Goal: Task Accomplishment & Management: Complete application form

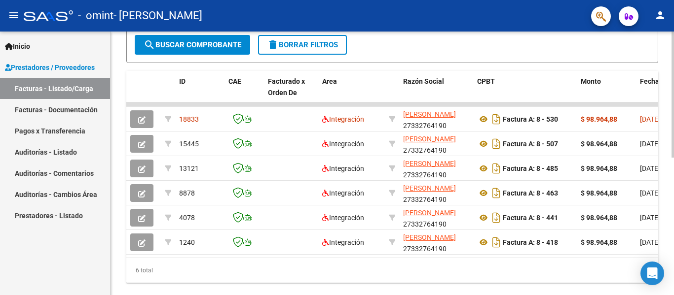
scroll to position [263, 0]
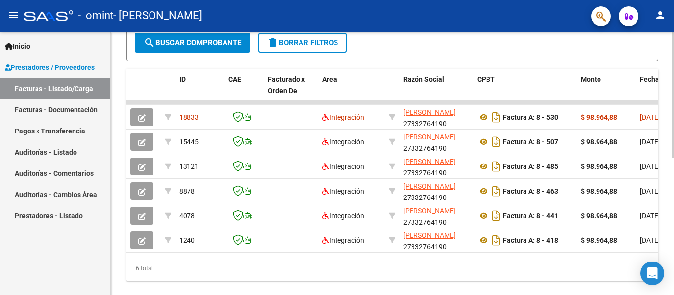
click at [673, 225] on div at bounding box center [672, 224] width 2 height 126
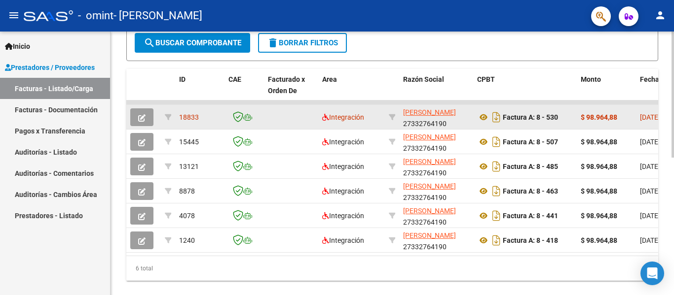
click at [198, 120] on span "18833" at bounding box center [189, 117] width 20 height 8
click at [590, 114] on strong "$ 98.964,88" at bounding box center [598, 117] width 36 height 8
click at [497, 121] on icon "Descargar documento" at bounding box center [496, 117] width 13 height 16
click at [480, 118] on icon at bounding box center [483, 117] width 13 height 12
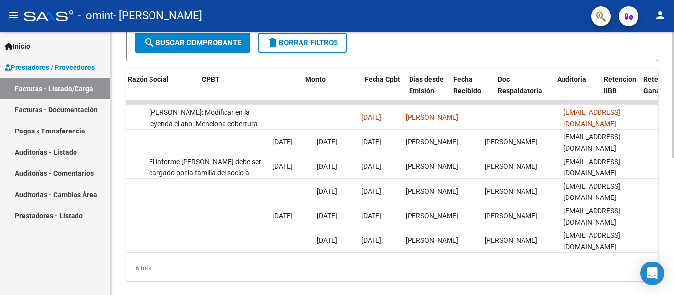
scroll to position [0, 0]
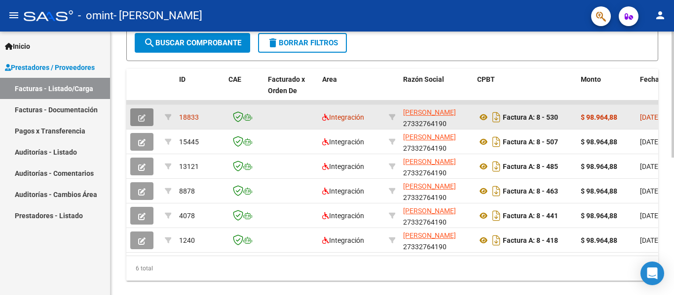
click at [142, 117] on icon "button" at bounding box center [141, 117] width 7 height 7
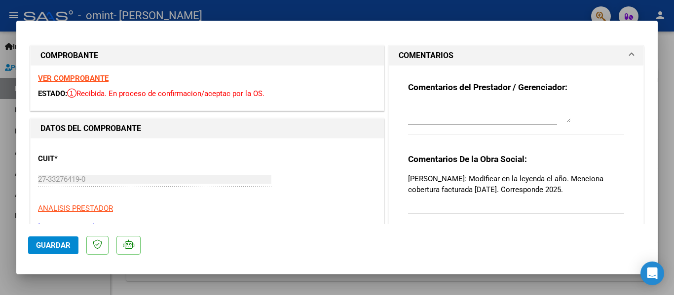
click at [81, 73] on div "VER COMPROBANTE ESTADO: Recibida. En proceso de confirmacion/aceptac por la OS." at bounding box center [207, 88] width 353 height 45
click at [71, 78] on strong "VER COMPROBANTE" at bounding box center [73, 78] width 71 height 9
click at [3, 108] on div at bounding box center [337, 147] width 674 height 295
type input "$ 0,00"
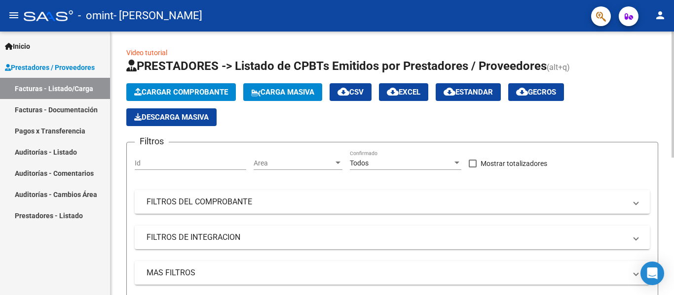
click at [672, 15] on div "menu - omint - [PERSON_NAME] person Inicio Instructivos Contacto OS Prestadores…" at bounding box center [337, 147] width 674 height 295
click at [199, 89] on span "Cargar Comprobante" at bounding box center [181, 92] width 94 height 9
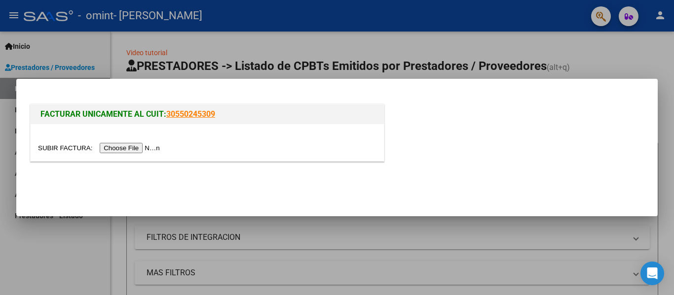
click at [136, 149] on input "file" at bounding box center [100, 148] width 125 height 10
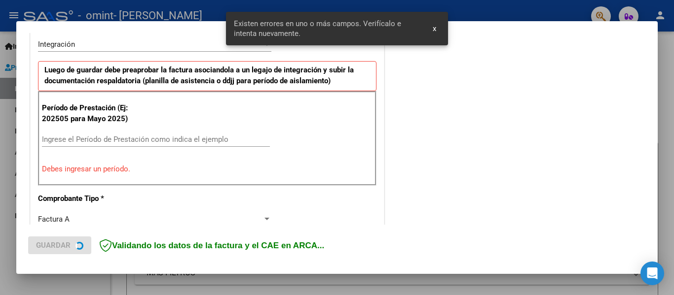
scroll to position [248, 0]
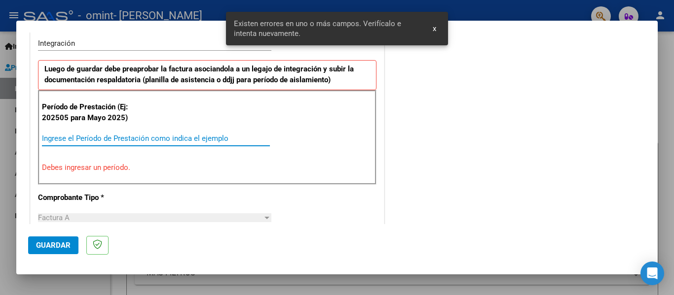
click at [110, 138] on input "Ingrese el Período de Prestación como indica el ejemplo" at bounding box center [156, 138] width 228 height 9
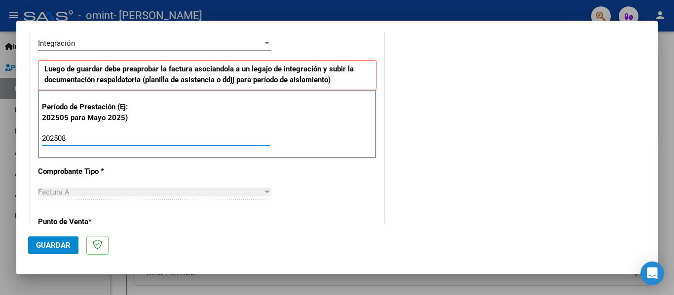
type input "202508"
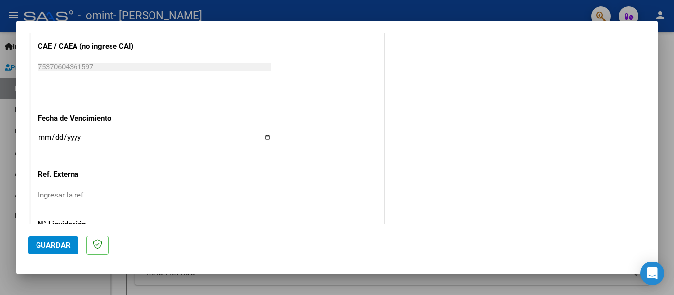
scroll to position [626, 0]
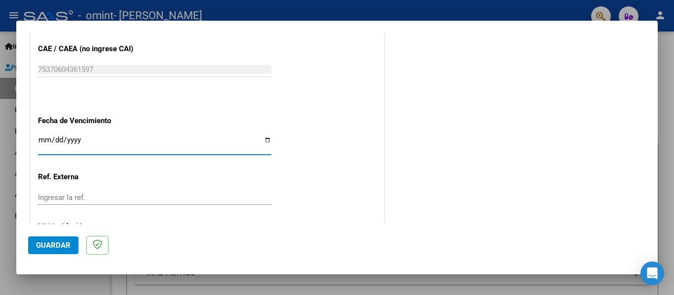
click at [45, 141] on input "Ingresar la fecha" at bounding box center [154, 144] width 233 height 16
type input "[DATE]"
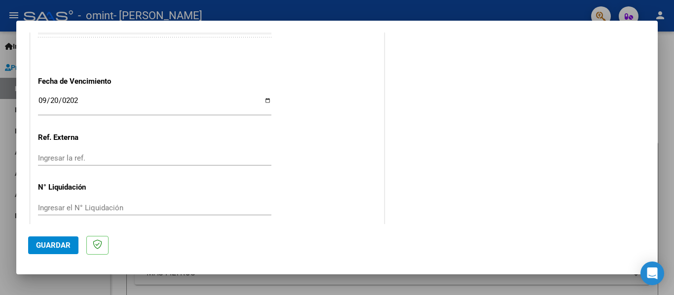
scroll to position [676, 0]
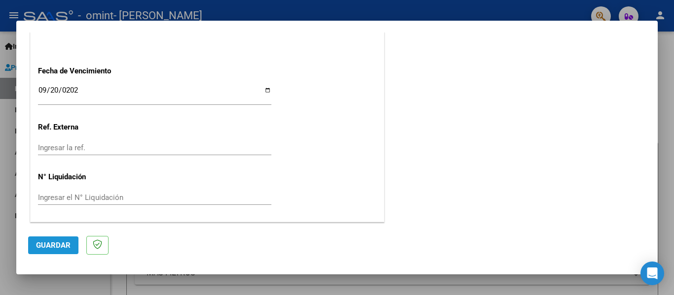
click at [61, 250] on span "Guardar" at bounding box center [53, 245] width 35 height 9
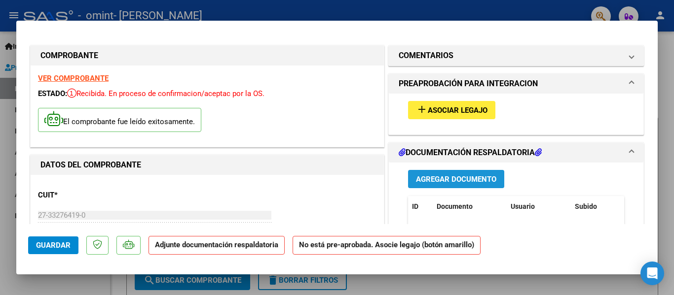
click at [447, 177] on span "Agregar Documento" at bounding box center [456, 179] width 80 height 9
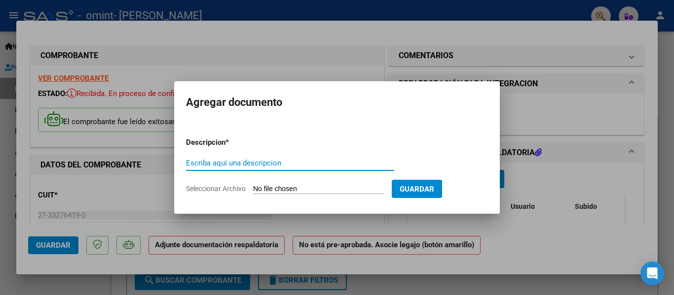
click at [269, 156] on div "Escriba aquí una descripcion" at bounding box center [290, 163] width 208 height 15
type input "Planilla de asistencia"
click at [303, 186] on input "Seleccionar Archivo" at bounding box center [318, 189] width 131 height 9
type input "C:\fakepath\[PERSON_NAME].pdf"
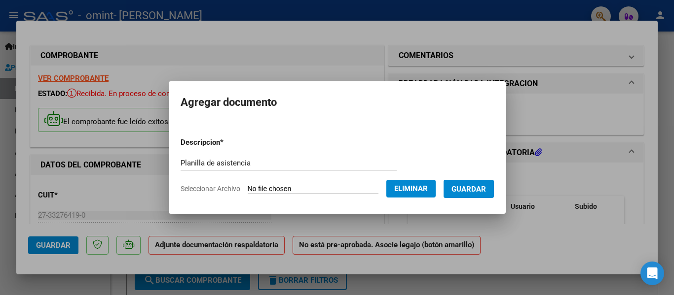
click at [467, 189] on span "Guardar" at bounding box center [468, 189] width 35 height 9
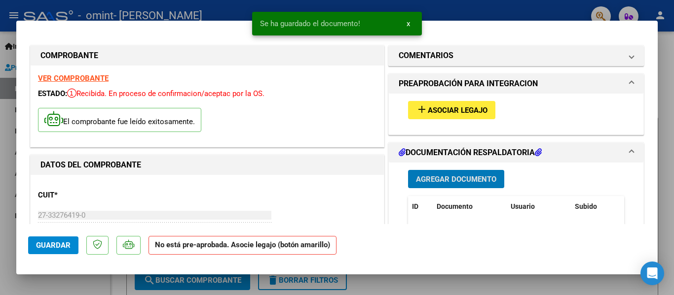
click at [460, 109] on span "Asociar Legajo" at bounding box center [458, 110] width 60 height 9
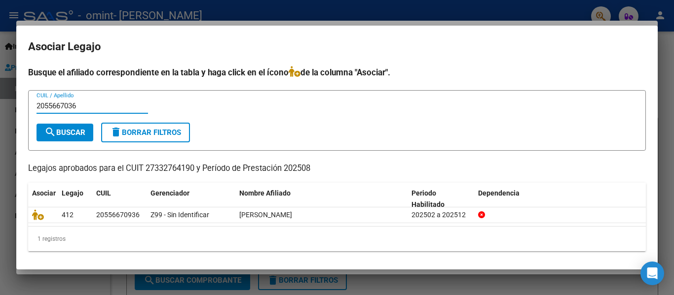
type input "2055667036"
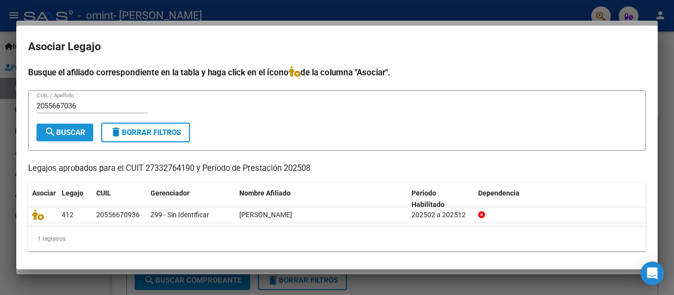
click at [82, 136] on span "search Buscar" at bounding box center [64, 132] width 41 height 9
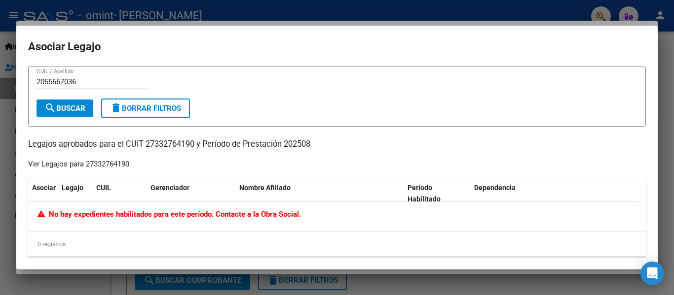
click at [95, 83] on input "2055667036" at bounding box center [91, 81] width 111 height 9
drag, startPoint x: 95, startPoint y: 83, endPoint x: 42, endPoint y: 86, distance: 52.4
click at [42, 86] on input "2055667036" at bounding box center [91, 81] width 111 height 9
click at [44, 84] on input "CUIL / Apellido" at bounding box center [91, 81] width 111 height 9
click at [162, 118] on button "delete Borrar Filtros" at bounding box center [145, 109] width 89 height 20
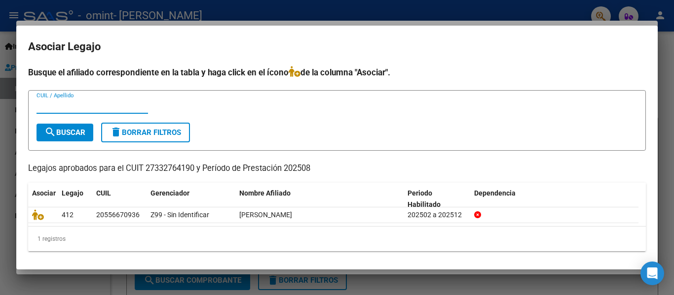
click at [98, 108] on input "CUIL / Apellido" at bounding box center [91, 106] width 111 height 9
type input "20556670936"
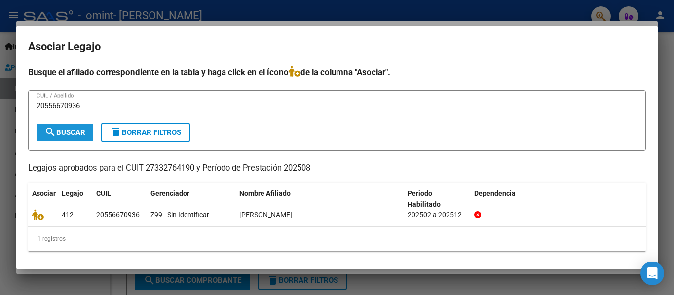
click at [74, 132] on span "search Buscar" at bounding box center [64, 132] width 41 height 9
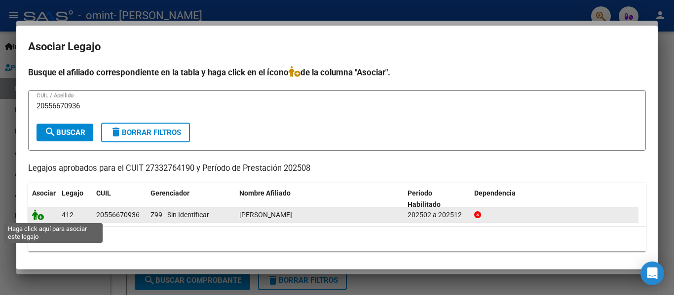
click at [40, 217] on icon at bounding box center [38, 215] width 12 height 11
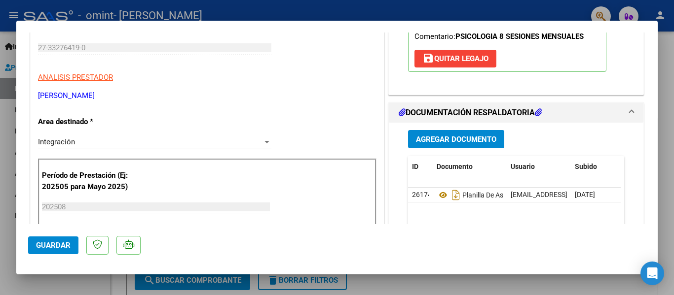
scroll to position [205, 0]
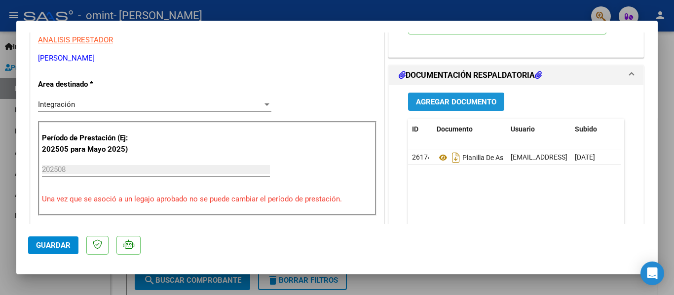
click at [424, 93] on button "Agregar Documento" at bounding box center [456, 102] width 96 height 18
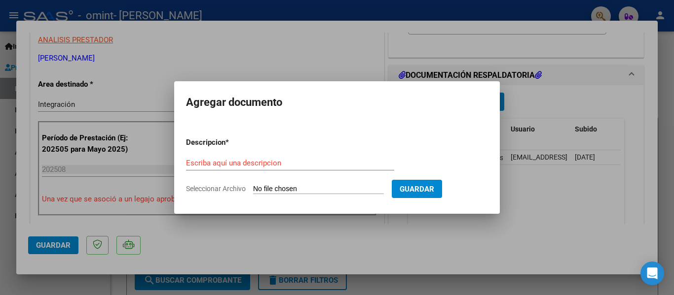
click at [275, 189] on input "Seleccionar Archivo" at bounding box center [318, 189] width 131 height 9
click at [418, 179] on form "Descripcion * Escriba aquí una descripcion Seleccionar Archivo Guardar" at bounding box center [337, 166] width 302 height 72
click at [272, 197] on form "Descripcion * Escriba aquí una descripcion Seleccionar Archivo Guardar" at bounding box center [337, 166] width 302 height 72
click at [434, 190] on span "Guardar" at bounding box center [416, 189] width 35 height 9
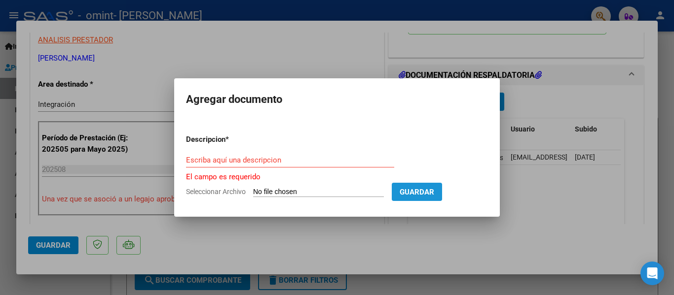
click at [434, 190] on span "Guardar" at bounding box center [416, 192] width 35 height 9
click at [249, 160] on input "Escriba aquí una descripcion" at bounding box center [290, 160] width 208 height 9
click at [277, 36] on div at bounding box center [337, 147] width 674 height 295
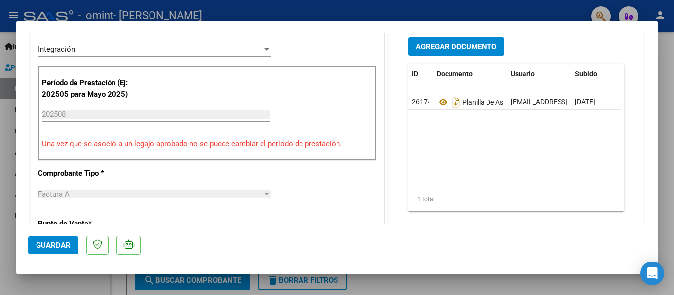
scroll to position [270, 0]
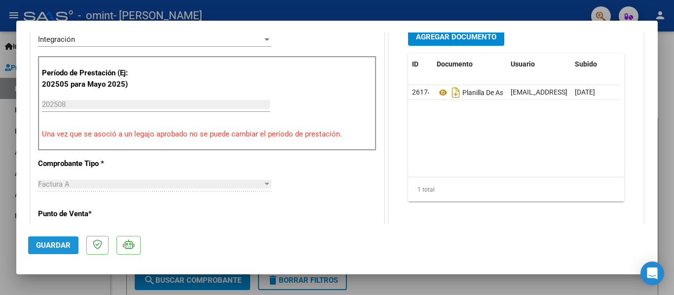
click at [54, 243] on span "Guardar" at bounding box center [53, 245] width 35 height 9
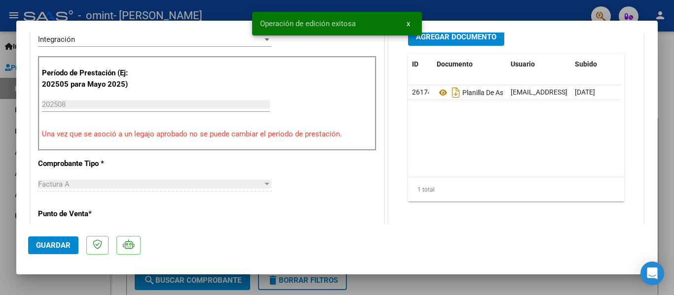
click at [406, 26] on span "x" at bounding box center [407, 23] width 3 height 9
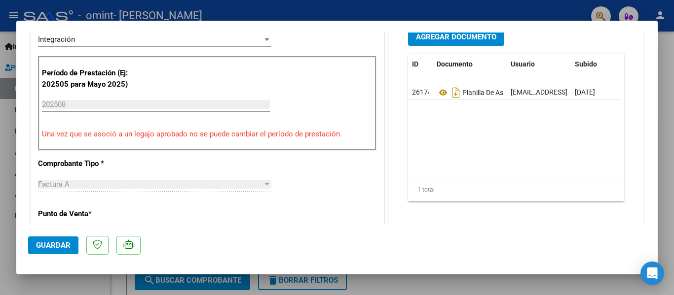
click at [54, 243] on span "Guardar" at bounding box center [53, 245] width 35 height 9
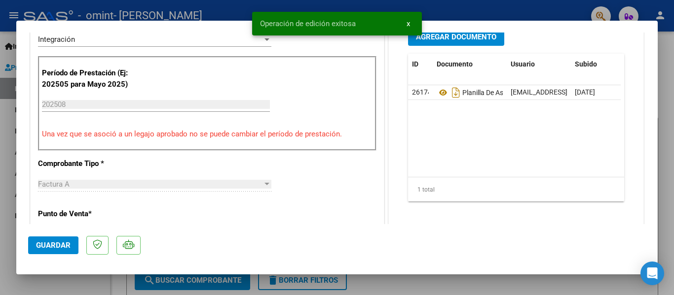
click at [85, 279] on div at bounding box center [337, 147] width 674 height 295
type input "$ 0,00"
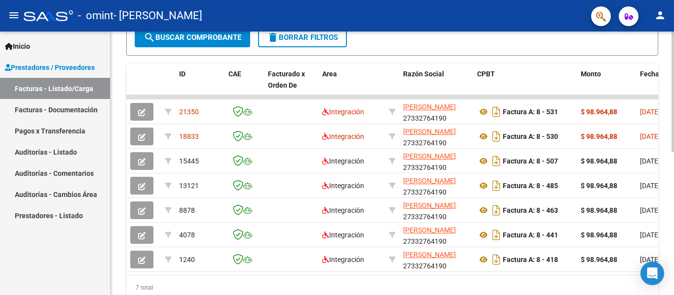
scroll to position [269, 0]
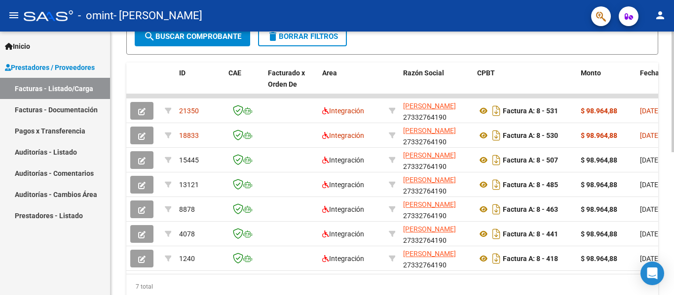
click at [673, 196] on div at bounding box center [672, 218] width 2 height 121
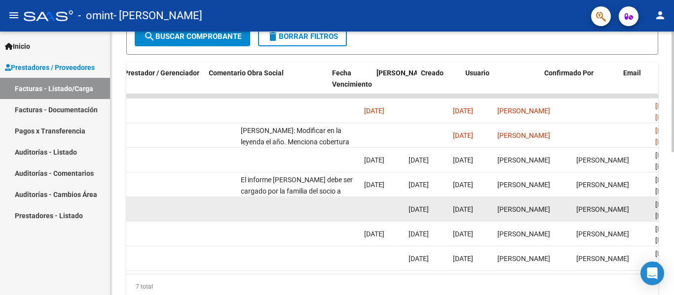
scroll to position [0, 1488]
